Goal: Task Accomplishment & Management: Manage account settings

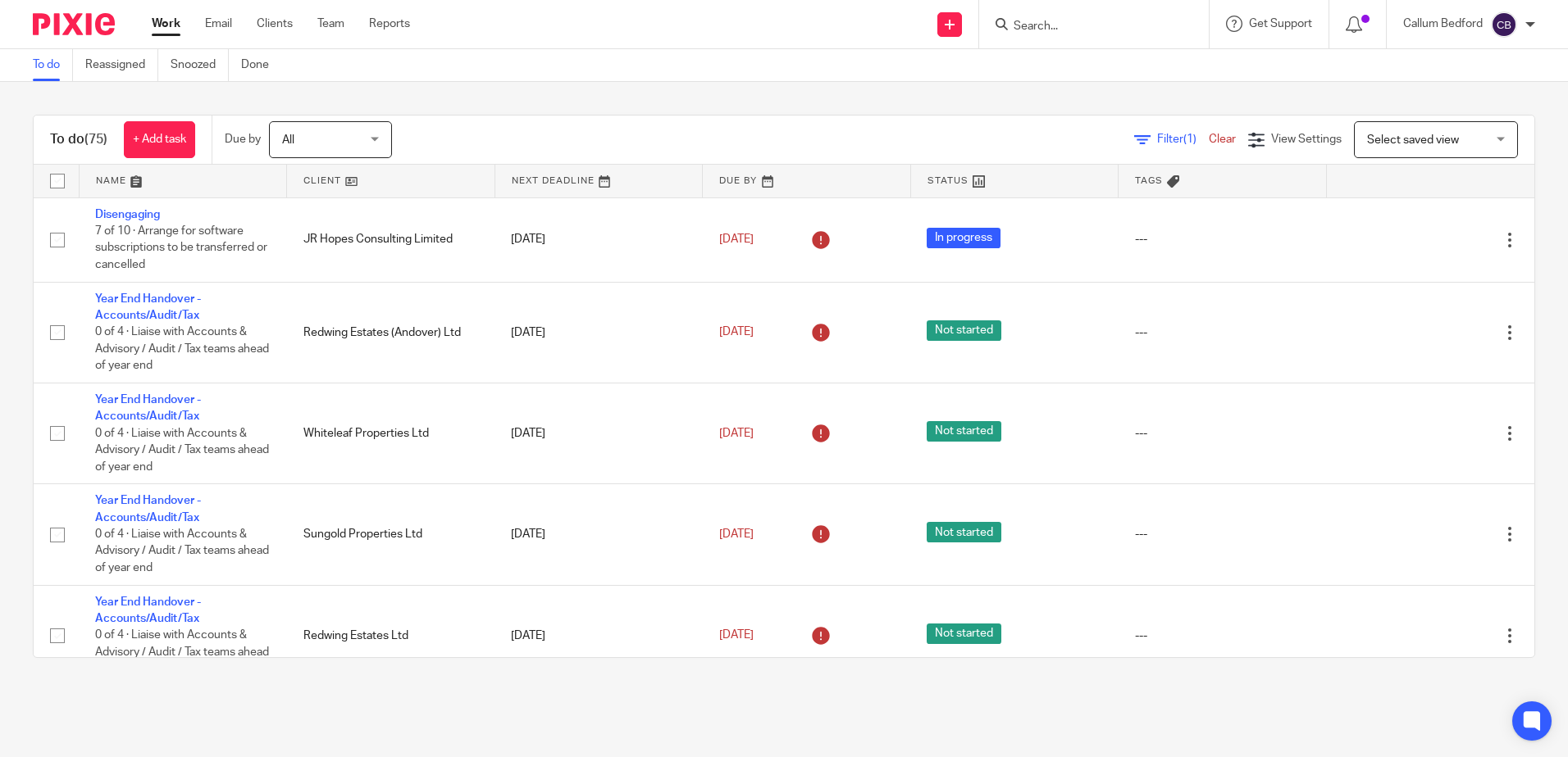
click at [1136, 29] on input "Search" at bounding box center [1085, 26] width 148 height 15
type input "kepler"
click at [1140, 59] on link at bounding box center [1110, 63] width 203 height 24
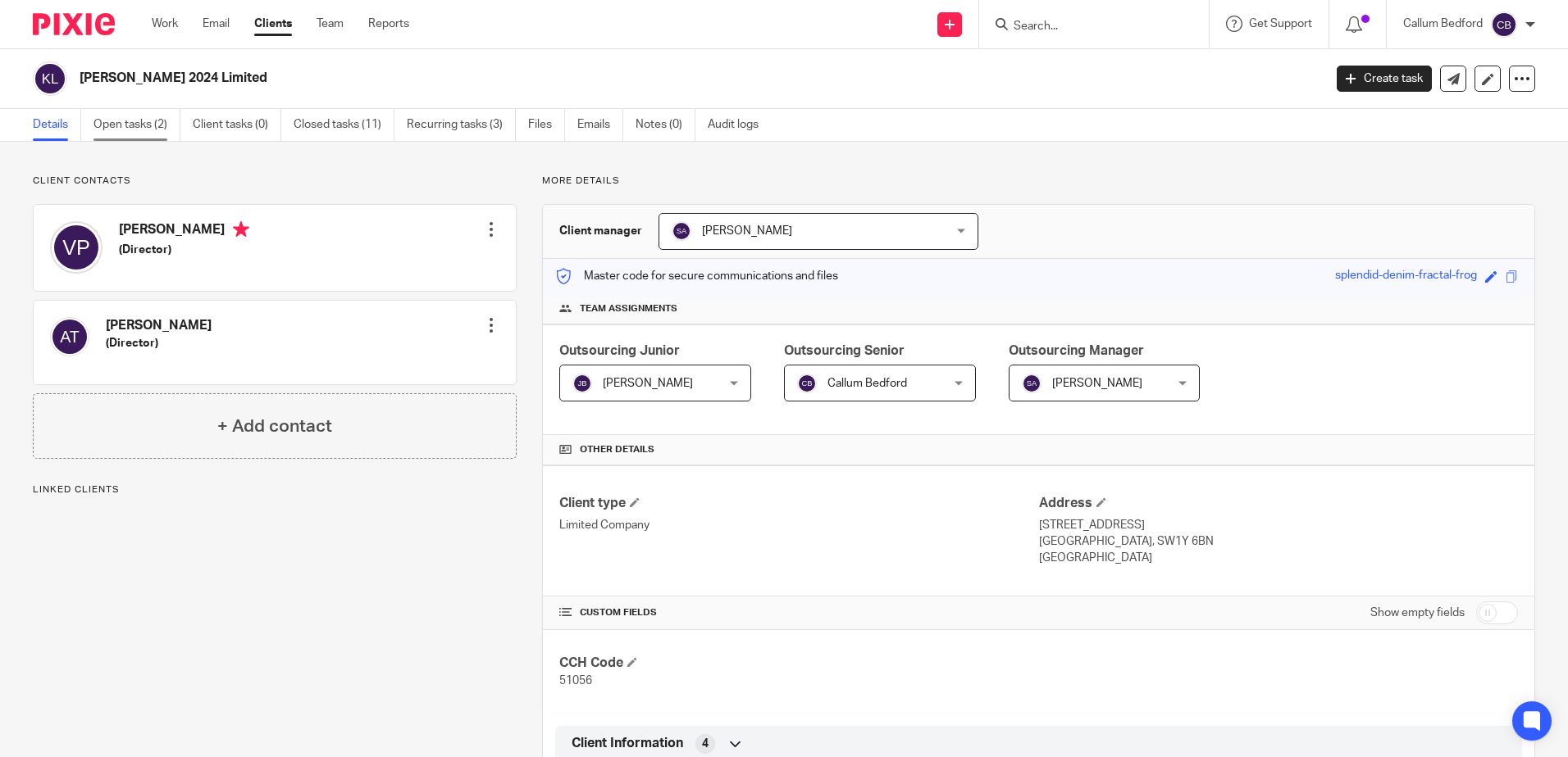
click at [163, 127] on link "Open tasks (2)" at bounding box center [137, 125] width 87 height 32
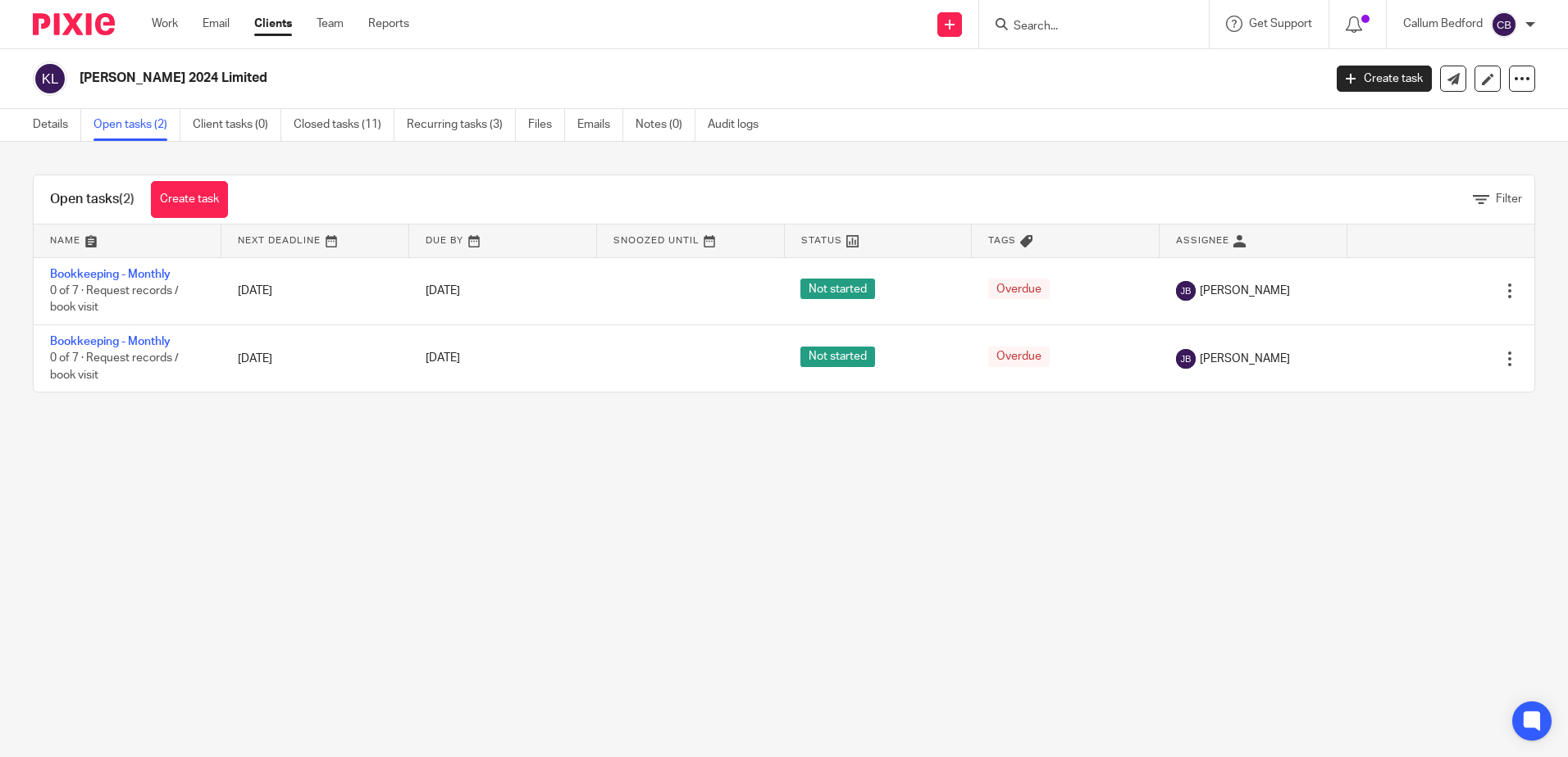
click at [456, 118] on link "Recurring tasks (3)" at bounding box center [460, 125] width 109 height 32
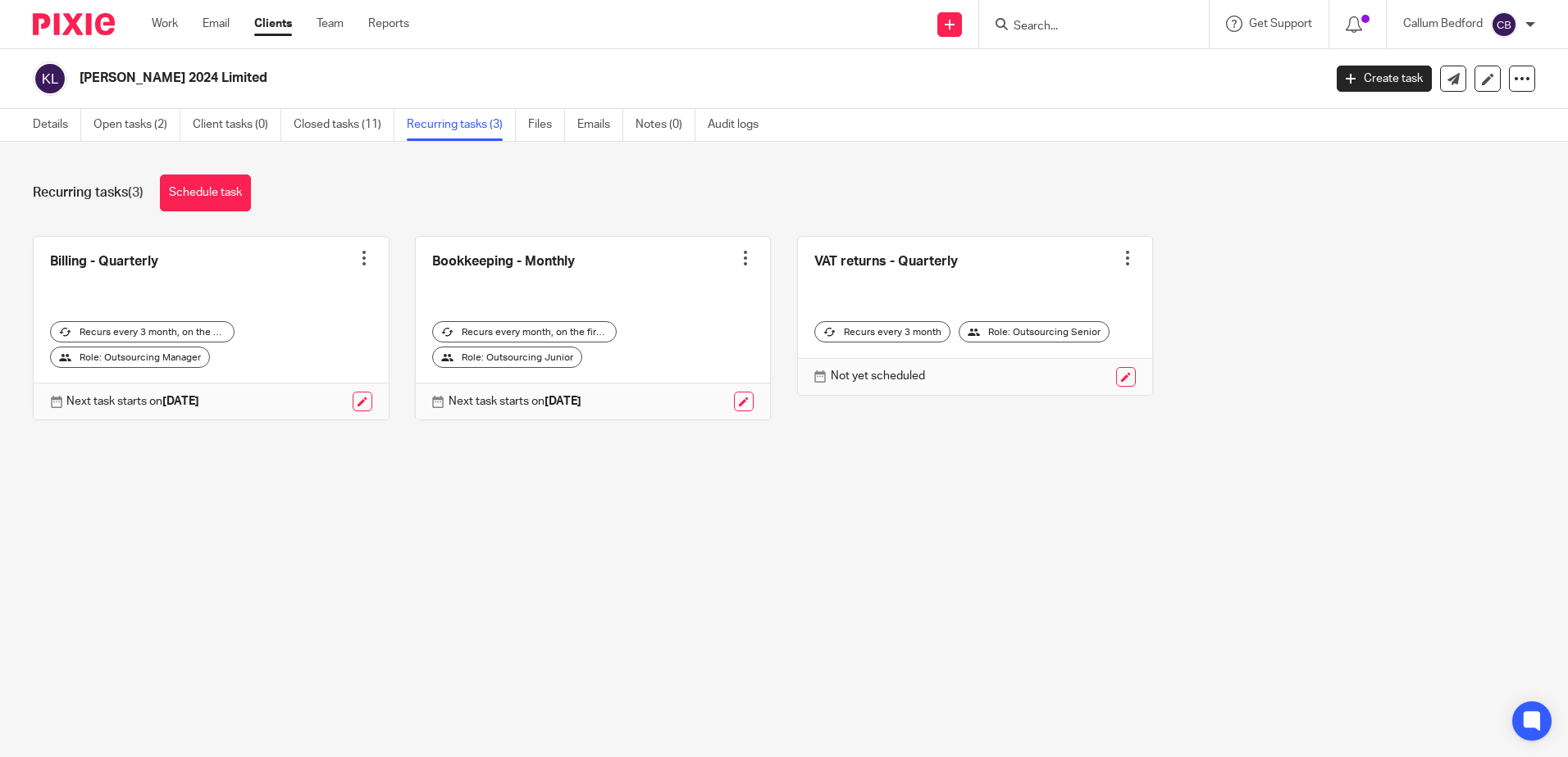
click at [1119, 261] on div at bounding box center [1127, 258] width 16 height 16
click at [1072, 363] on span "Cancel schedule" at bounding box center [1049, 363] width 86 height 12
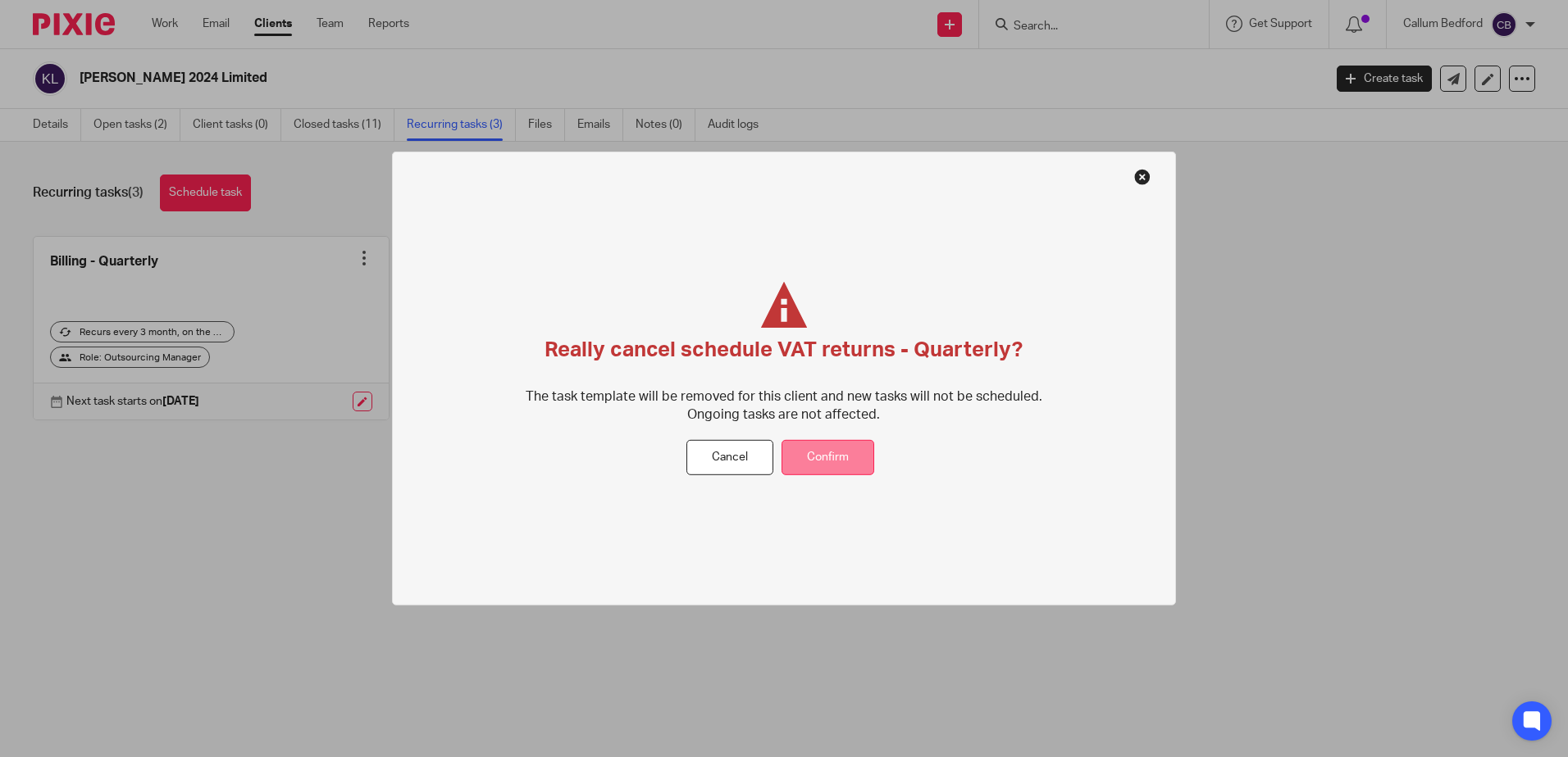
click at [821, 461] on button "Confirm" at bounding box center [828, 457] width 93 height 35
